Goal: Find specific page/section: Find specific page/section

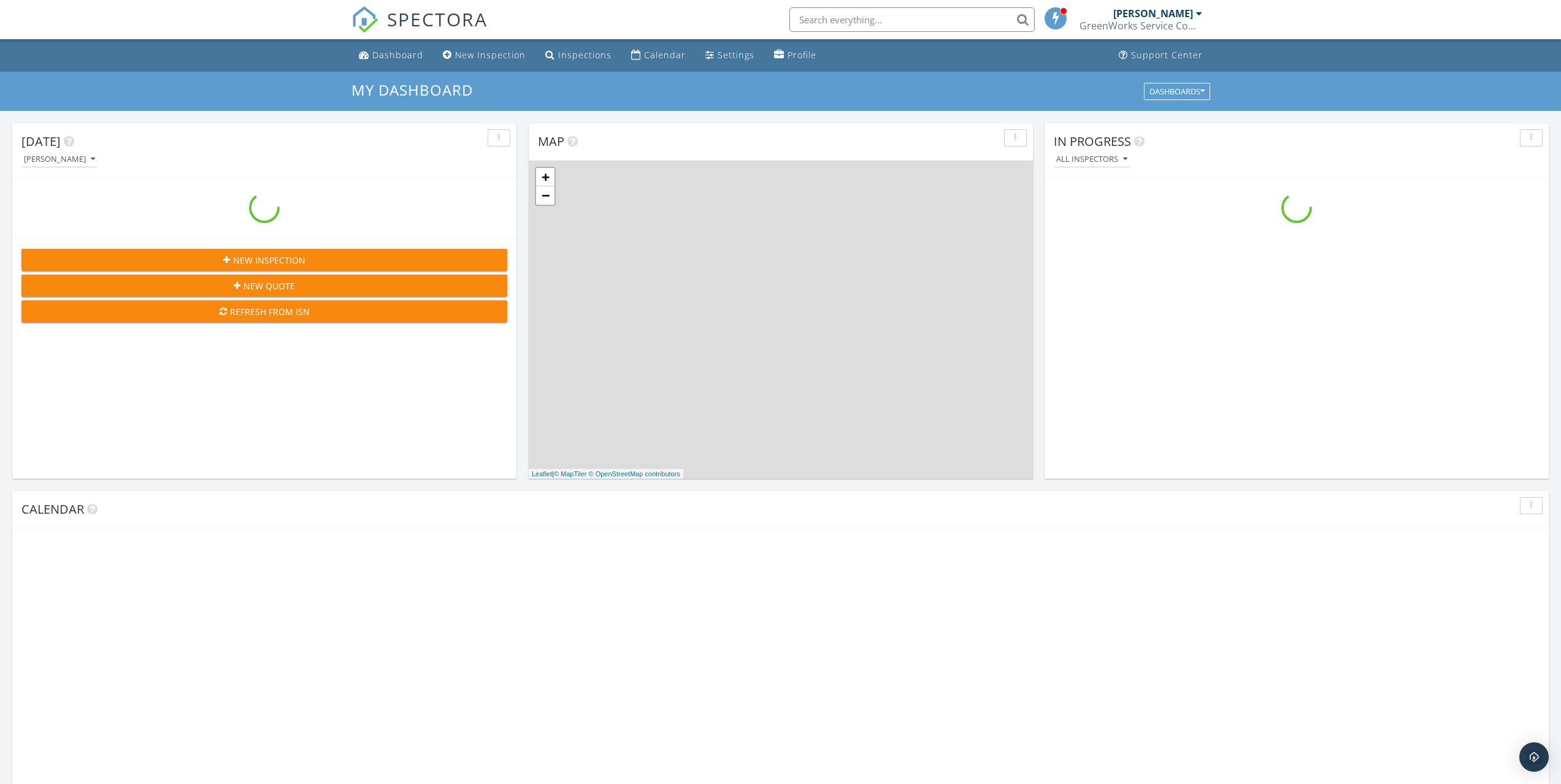
click at [903, 17] on input "text" at bounding box center [911, 19] width 245 height 25
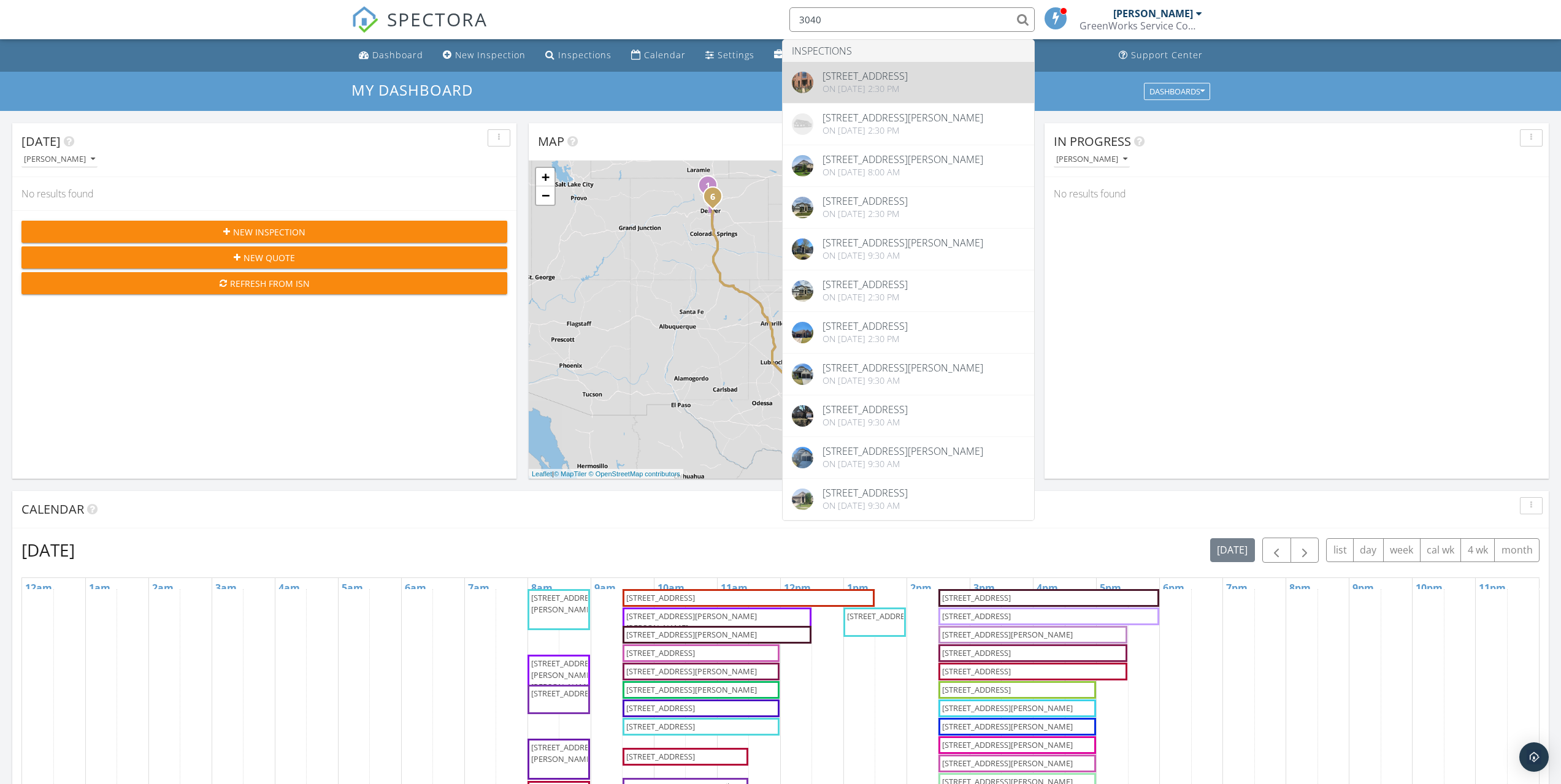
type input "3040"
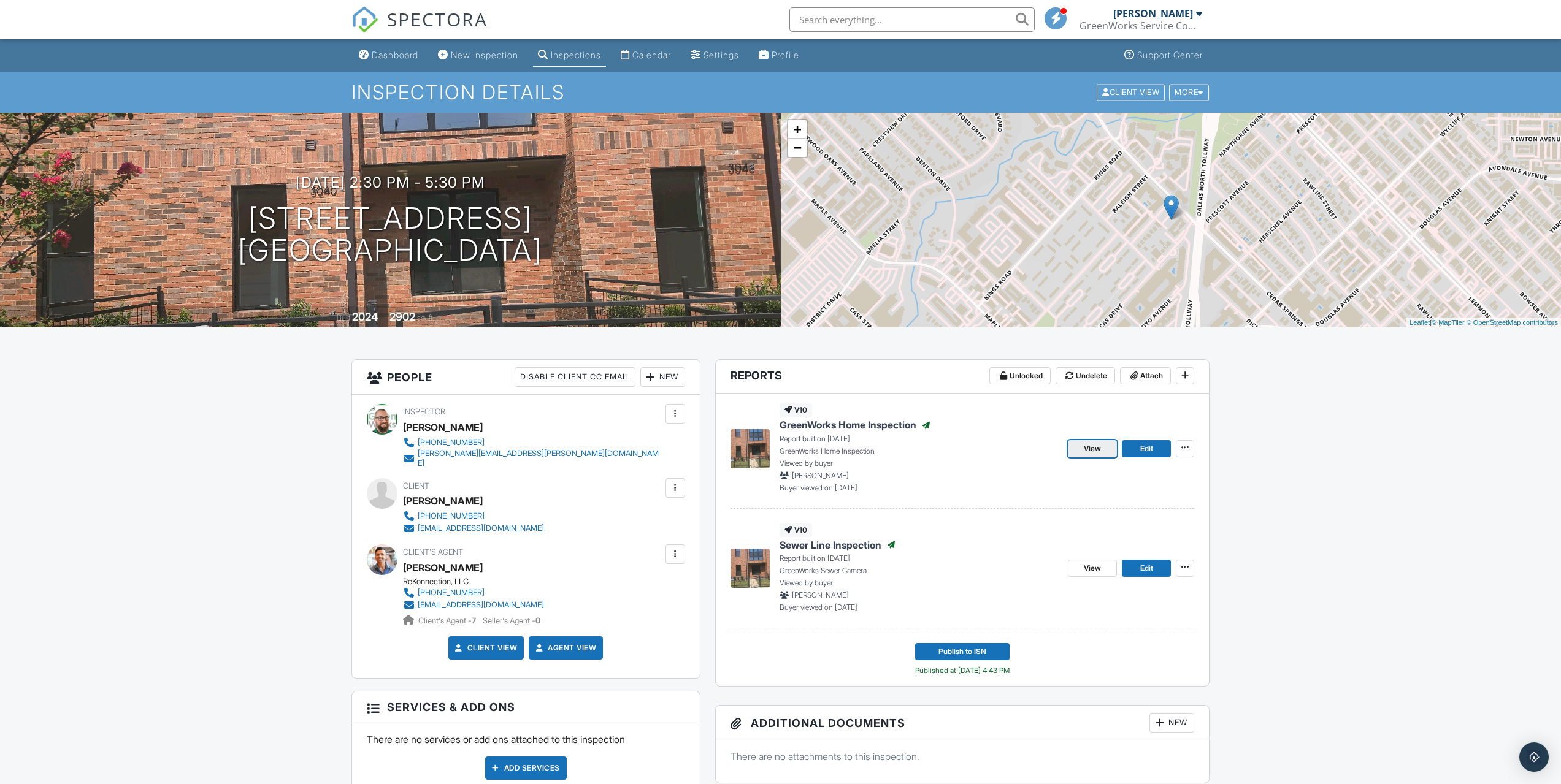
click at [1098, 450] on span "View" at bounding box center [1092, 448] width 17 height 12
